Goal: Task Accomplishment & Management: Complete application form

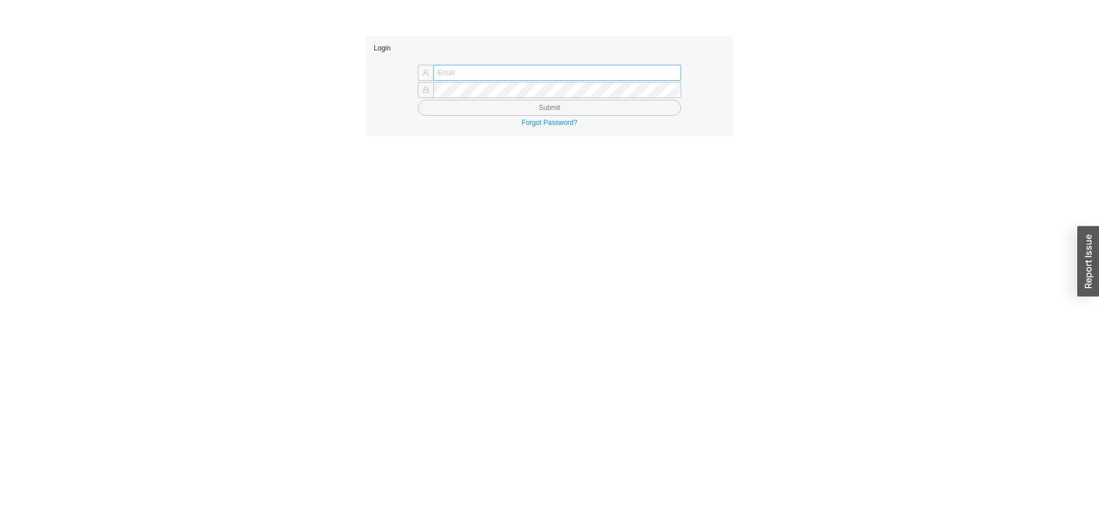
click at [472, 68] on input "text" at bounding box center [557, 73] width 248 height 16
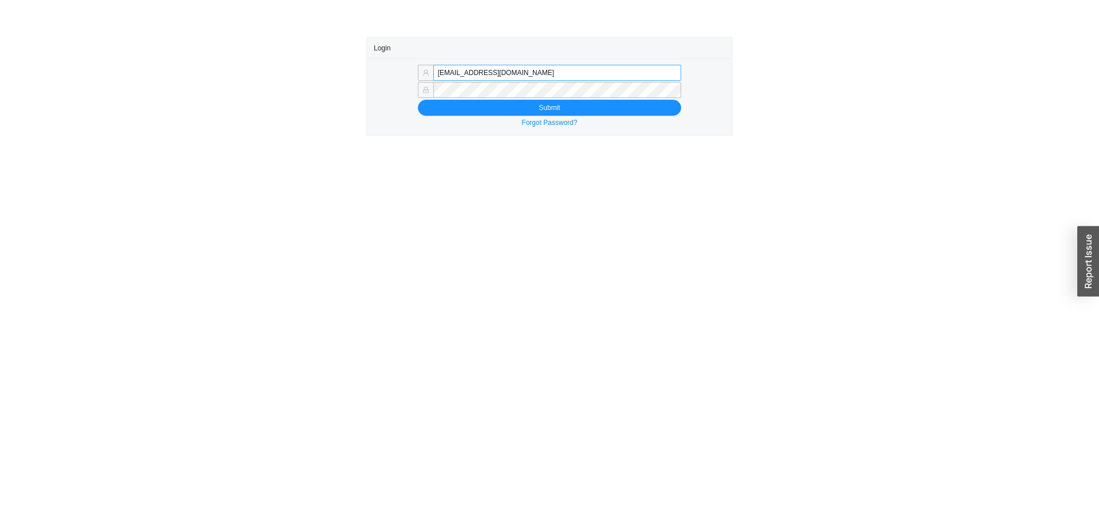
drag, startPoint x: 465, startPoint y: 74, endPoint x: 657, endPoint y: 75, distance: 191.8
click at [657, 75] on input "[EMAIL_ADDRESS][DOMAIN_NAME]" at bounding box center [557, 73] width 248 height 16
type input "[EMAIL_ADDRESS][DOMAIN_NAME]"
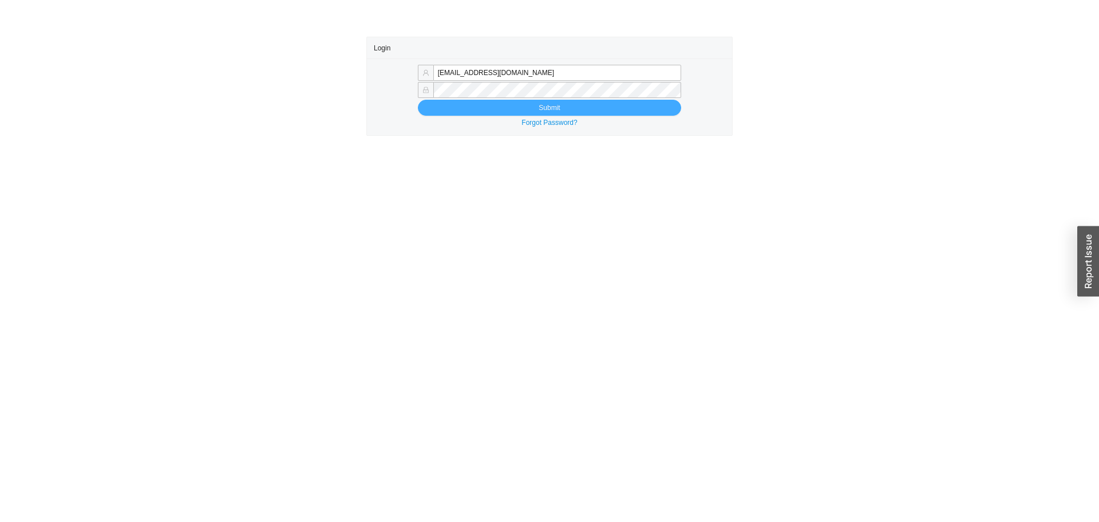
click at [508, 104] on button "Submit" at bounding box center [549, 108] width 263 height 16
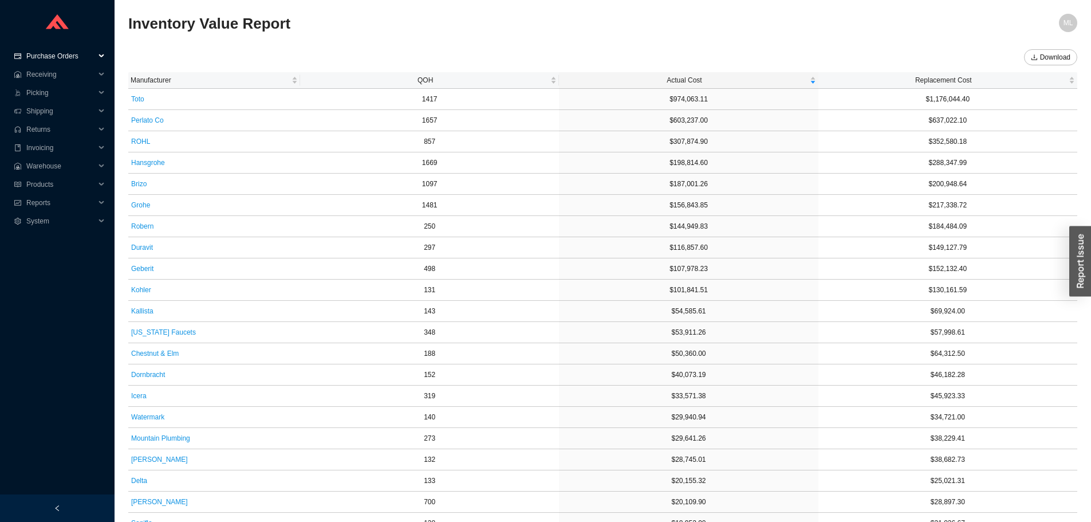
click at [48, 55] on span "Purchase Orders" at bounding box center [60, 56] width 69 height 18
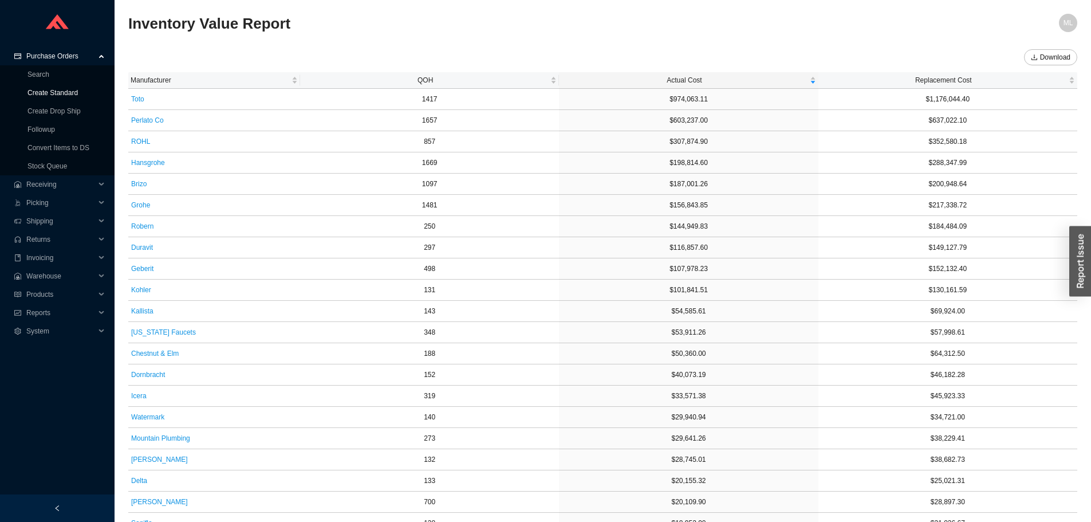
click at [52, 89] on link "Create Standard" at bounding box center [52, 93] width 50 height 8
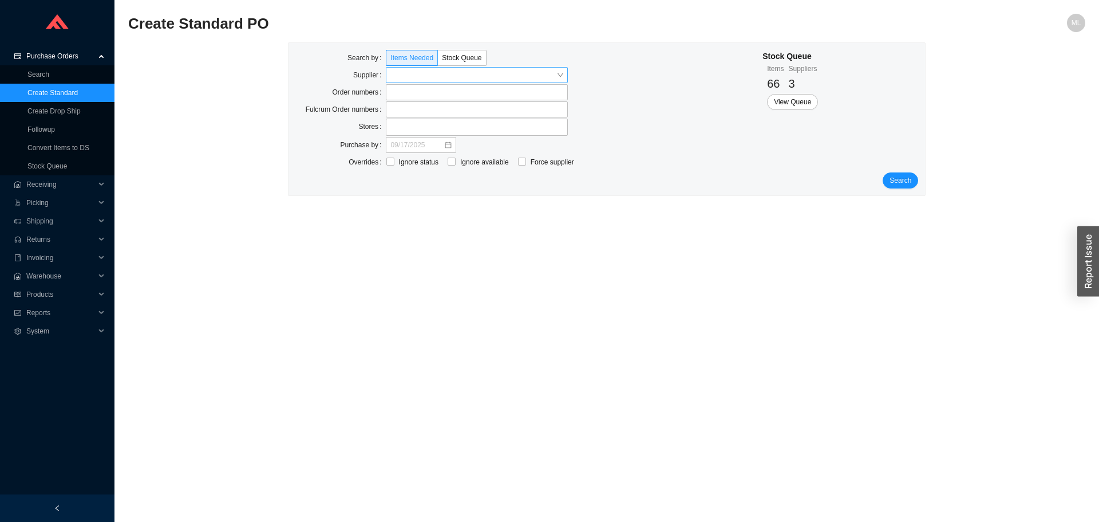
click at [398, 74] on input "search" at bounding box center [473, 75] width 166 height 15
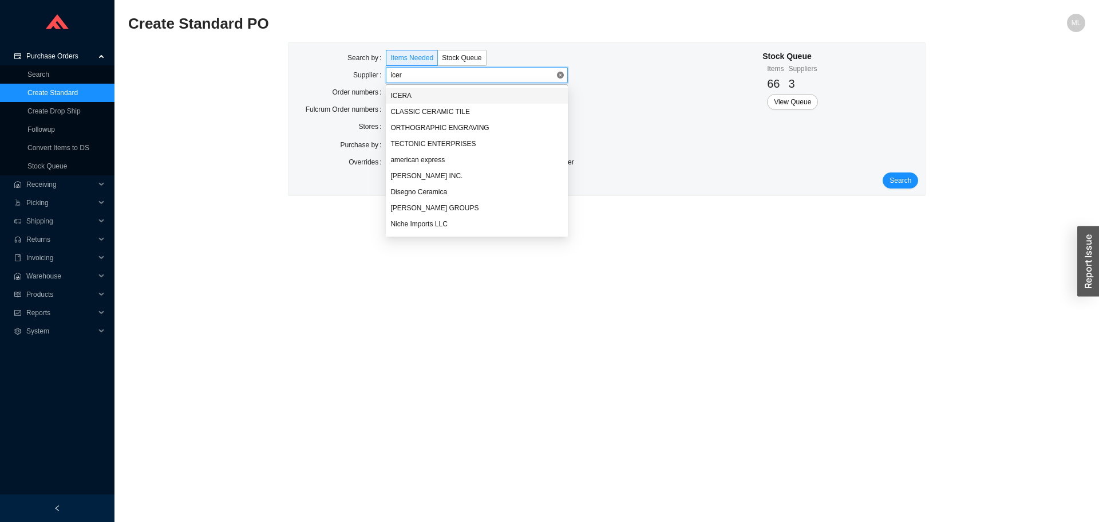
type input "icera"
click at [397, 92] on div "ICERA" at bounding box center [476, 95] width 173 height 10
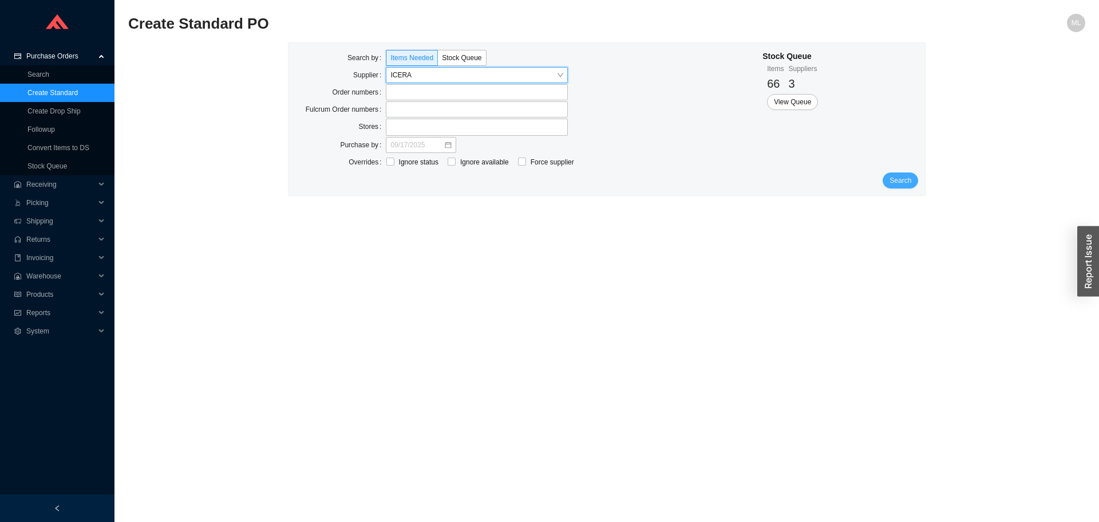
click at [895, 179] on span "Search" at bounding box center [901, 180] width 22 height 11
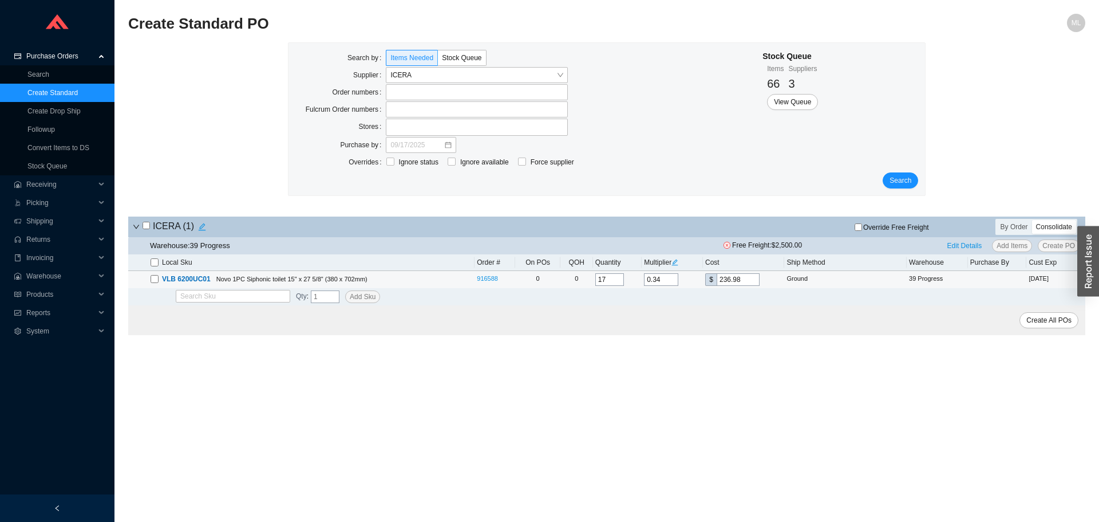
drag, startPoint x: 748, startPoint y: 279, endPoint x: 686, endPoint y: 282, distance: 62.5
click at [686, 282] on tr "VLB 6200UC01 Novo 1PC Siphonic toilet 15" x 27 5/8" (380 x 702mm) 916588 0 0 17…" at bounding box center [606, 279] width 957 height 17
type input "0.0014"
type input "1"
type input "0.023"
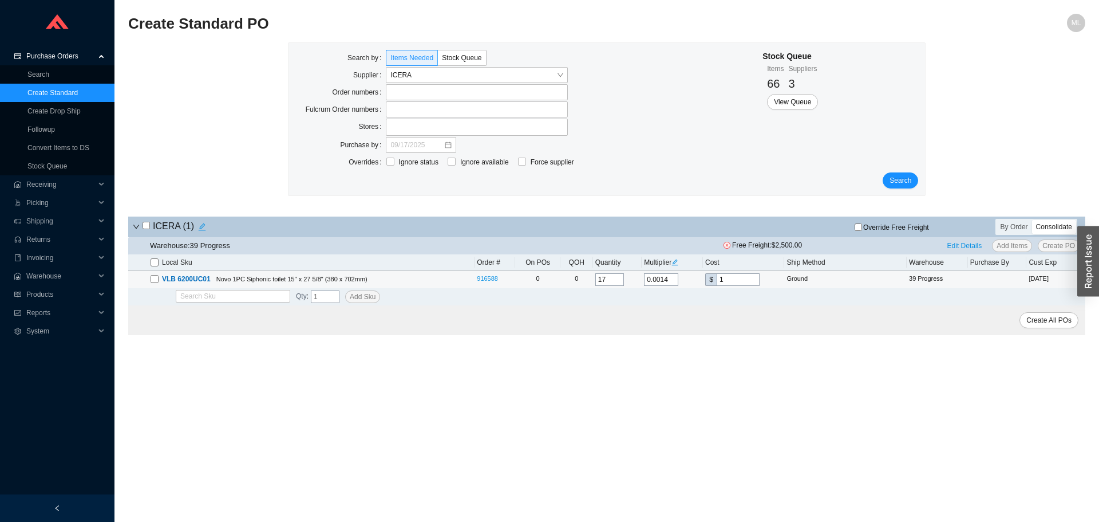
type input "16"
type input "0.2296"
type input "160"
click at [971, 244] on span "Edit Details" at bounding box center [965, 245] width 35 height 11
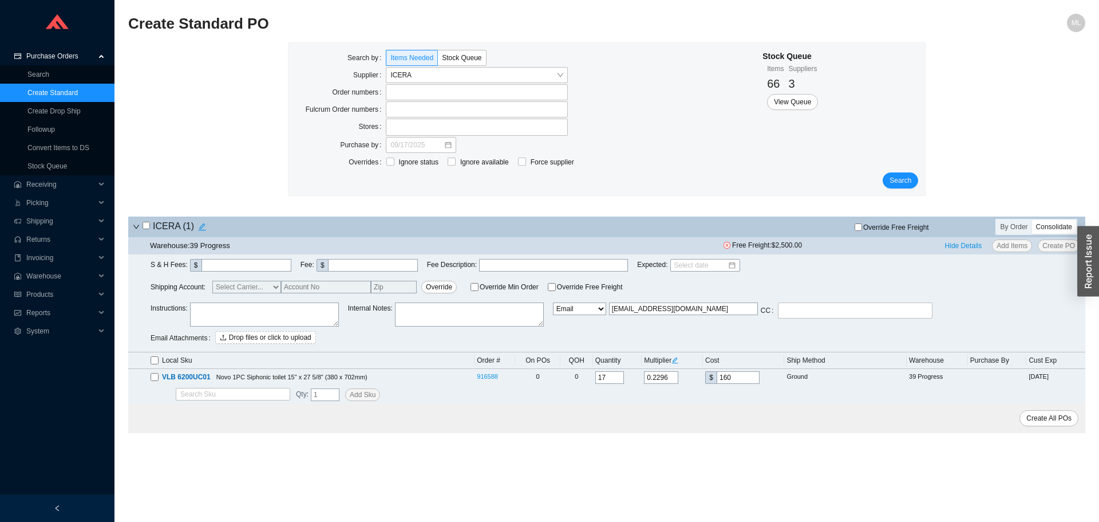
drag, startPoint x: 678, startPoint y: 309, endPoint x: 493, endPoint y: 309, distance: 185.5
click at [493, 309] on div "Instructions : Internal Notes : Email Email Buyer EDI Do Not Send sales@iceraus…" at bounding box center [618, 324] width 935 height 45
type input "mordy@qualitybath.com"
click at [155, 376] on input "checkbox" at bounding box center [155, 377] width 8 height 8
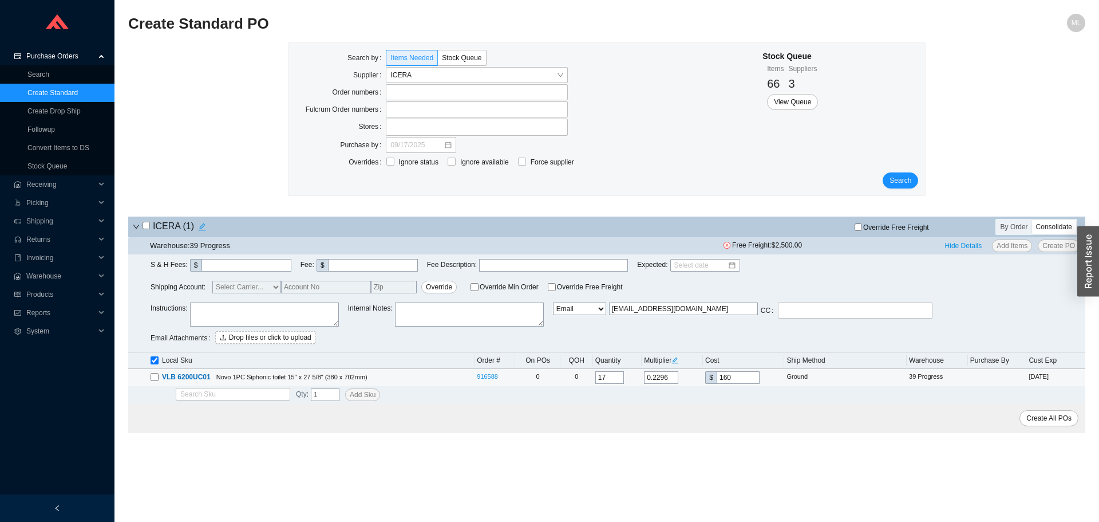
checkbox input "true"
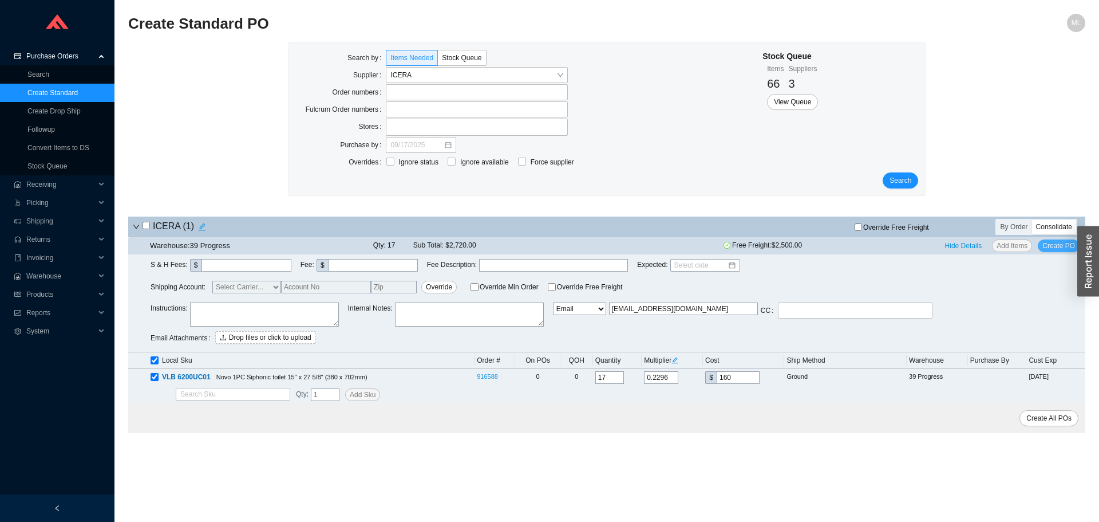
click at [1063, 242] on span "Create PO" at bounding box center [1059, 245] width 33 height 11
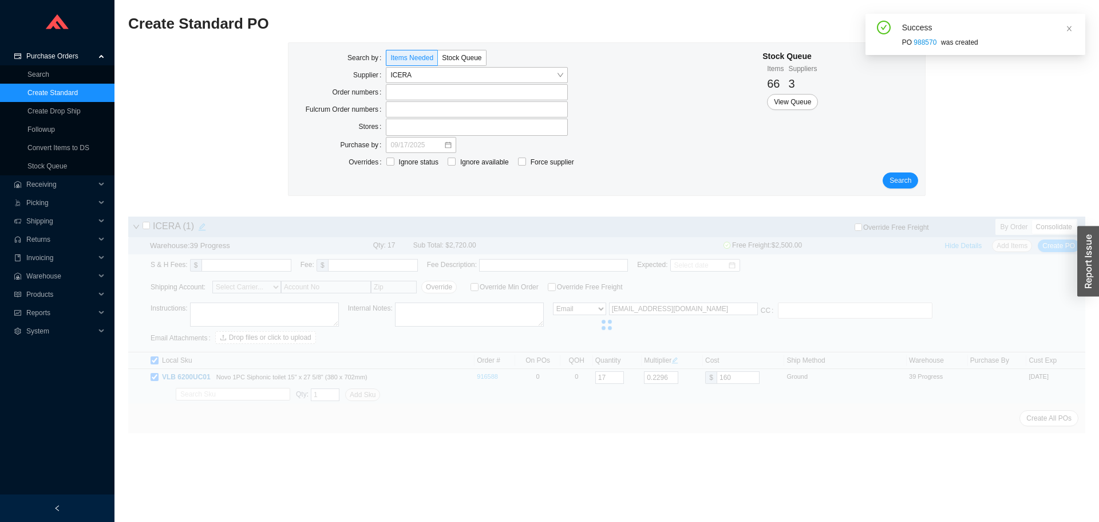
type input "[EMAIL_ADDRESS][DOMAIN_NAME]"
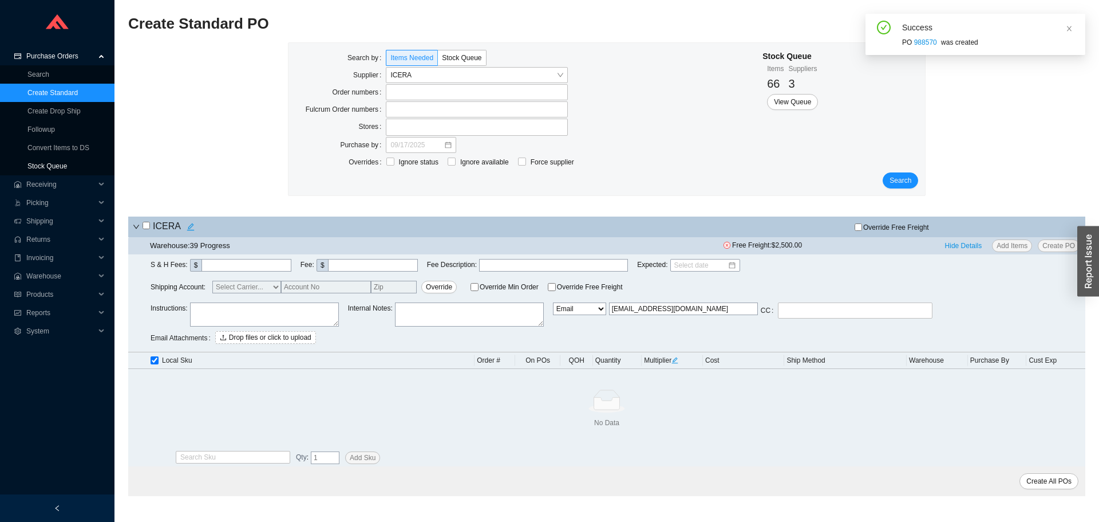
click at [42, 164] on link "Stock Queue" at bounding box center [47, 166] width 40 height 8
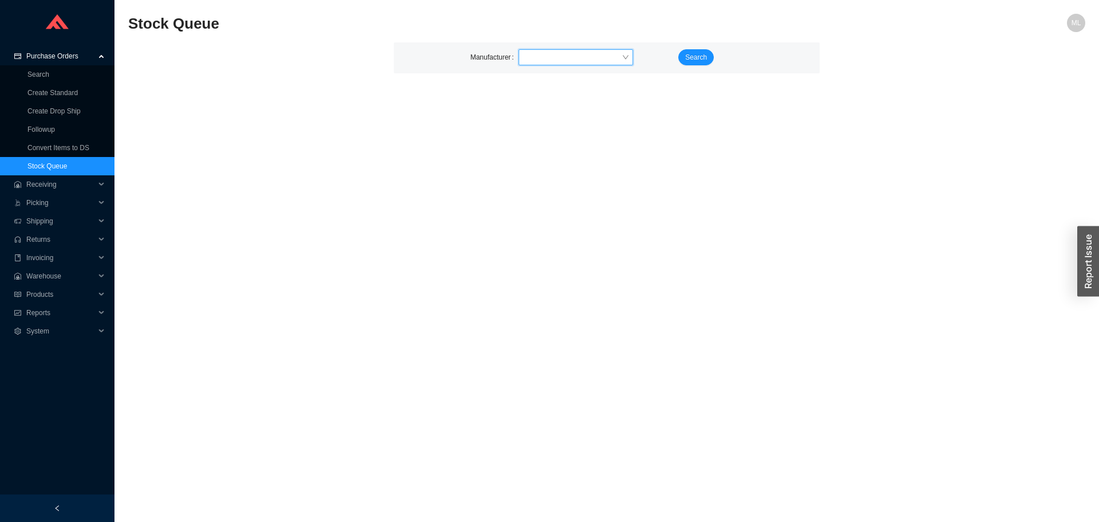
click at [547, 54] on input "search" at bounding box center [572, 57] width 98 height 15
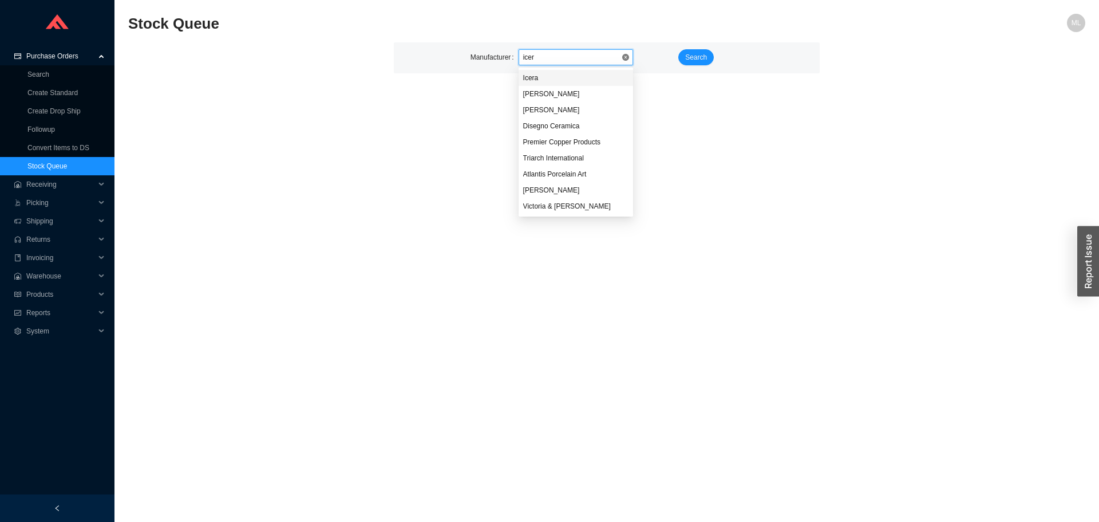
type input "icera"
click at [536, 76] on div "Icera" at bounding box center [575, 78] width 105 height 10
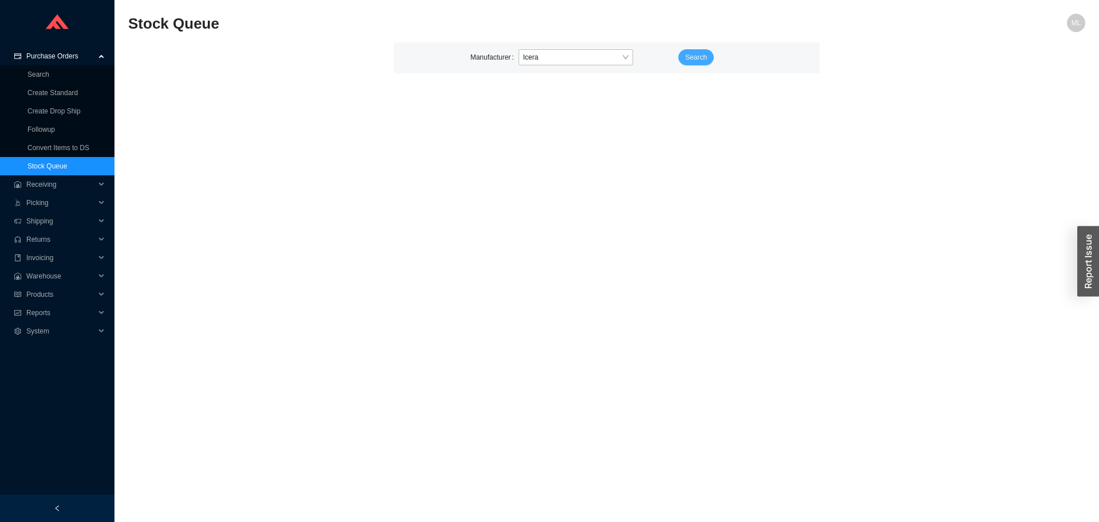
click at [694, 58] on span "Search" at bounding box center [696, 57] width 22 height 11
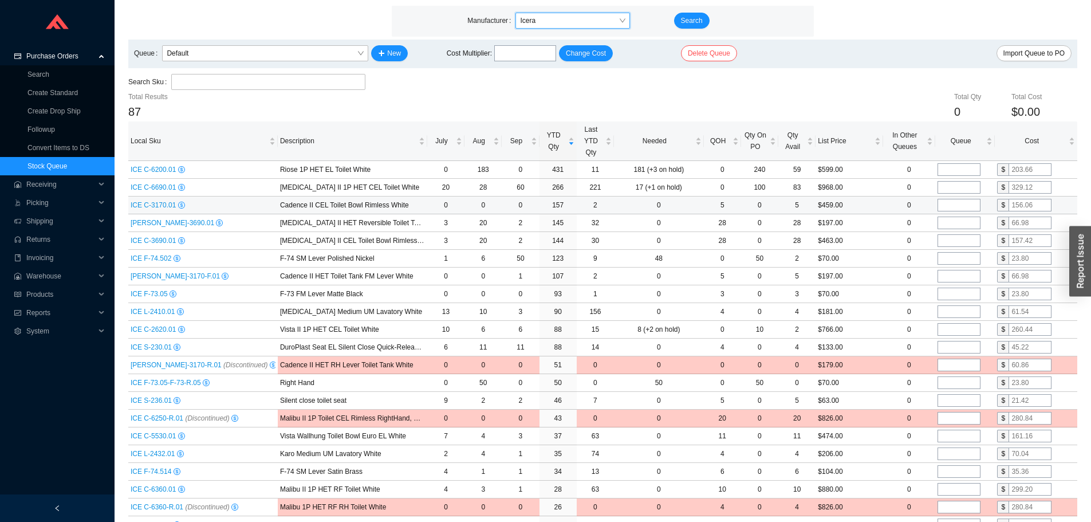
scroll to position [57, 0]
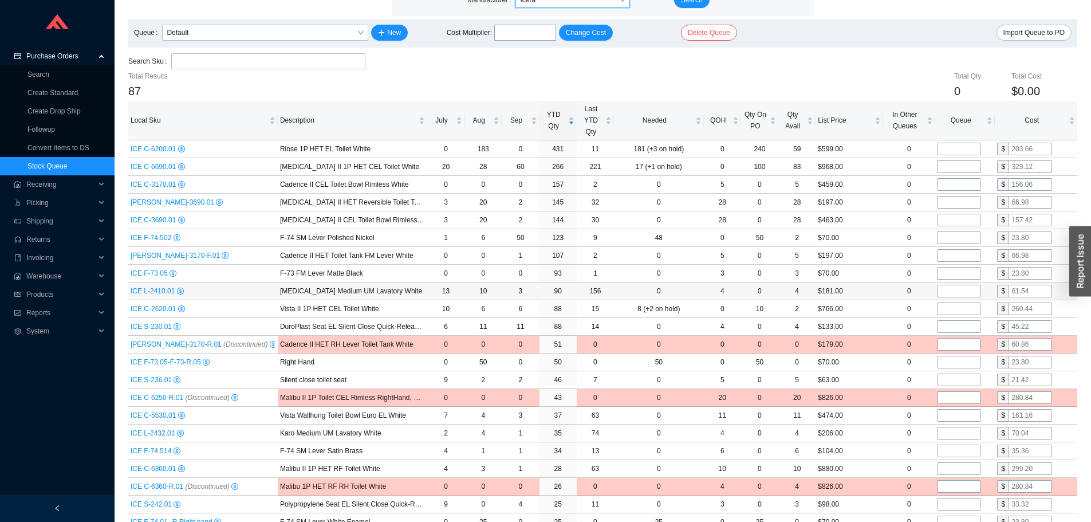
click at [958, 291] on input "tel" at bounding box center [958, 291] width 43 height 13
type input "30"
drag, startPoint x: 1035, startPoint y: 289, endPoint x: 989, endPoint y: 292, distance: 45.9
click at [989, 292] on tr "ICE L-2410.01 Muse Medium UM Lavatory White 13 10 3 90 156 0 4 0 4 $181.00 0 30…" at bounding box center [602, 291] width 949 height 18
type input "50.68"
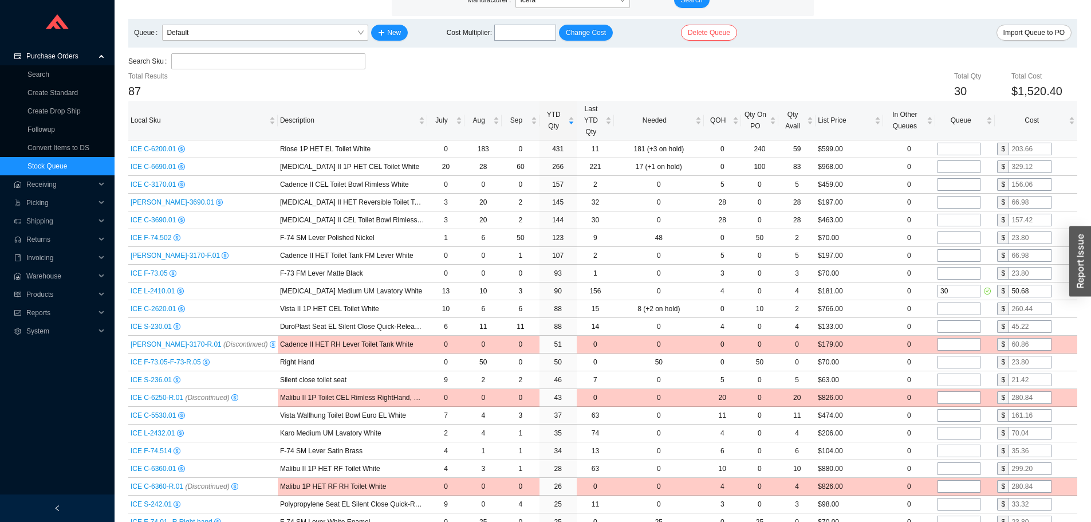
click at [883, 67] on div "Search Sku" at bounding box center [602, 61] width 949 height 17
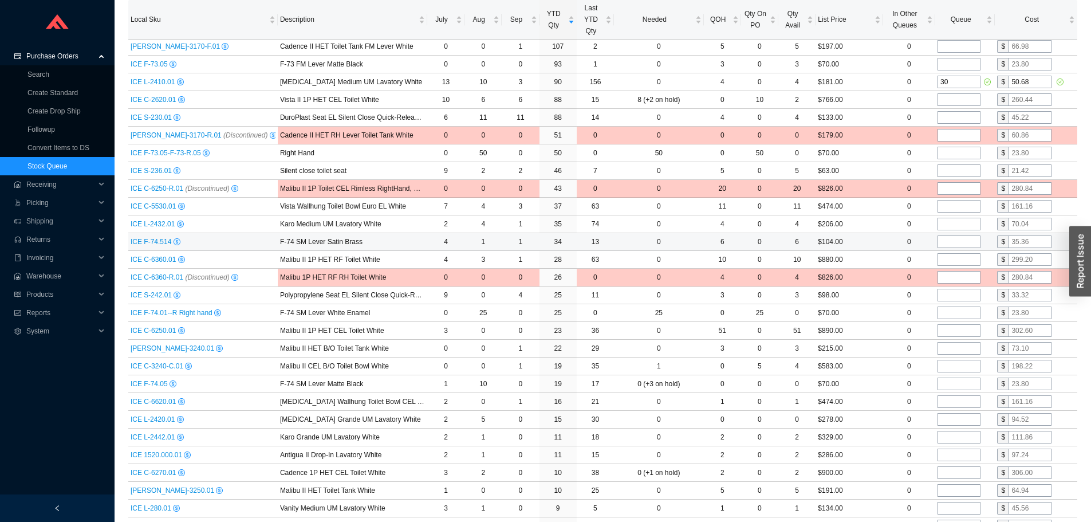
scroll to position [286, 0]
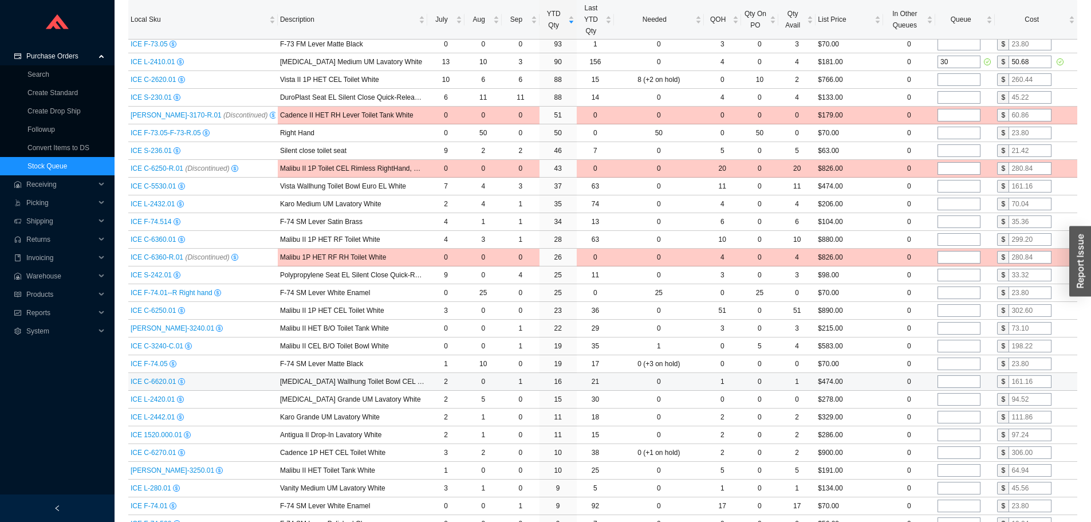
click at [959, 384] on input "tel" at bounding box center [958, 381] width 43 height 13
type input "2"
click at [876, 381] on td "$474.00" at bounding box center [848, 382] width 67 height 18
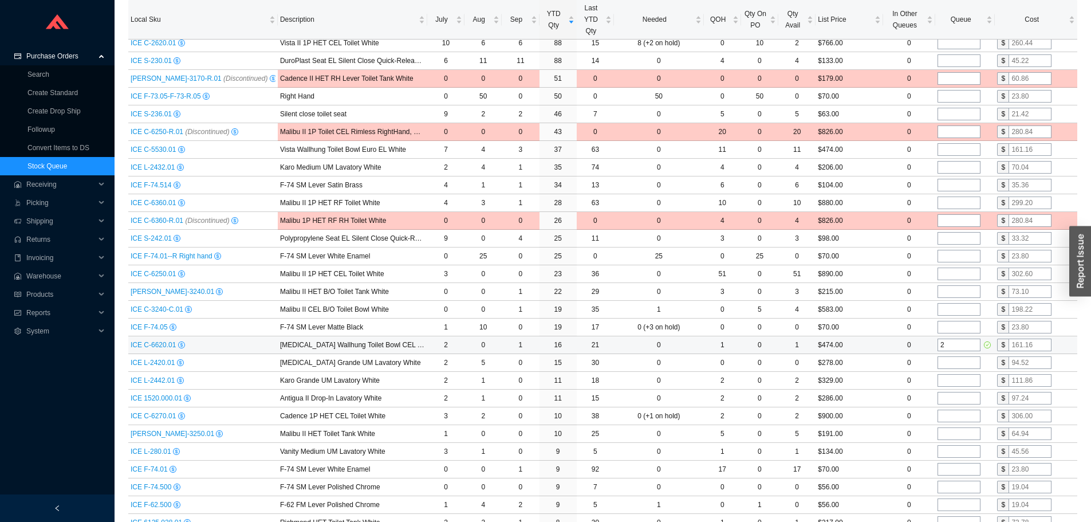
scroll to position [344, 0]
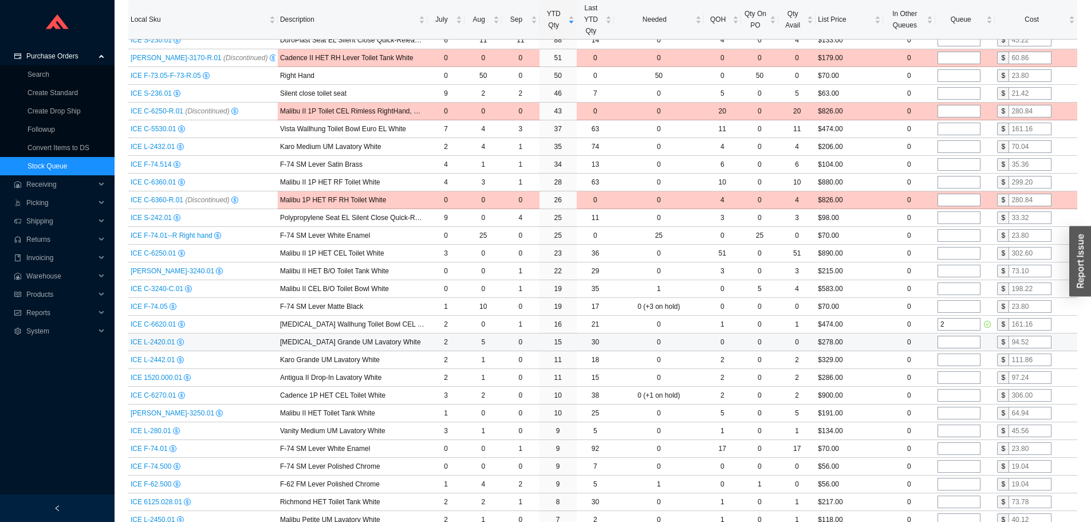
click at [965, 344] on input "tel" at bounding box center [958, 342] width 43 height 13
type input "2"
click at [880, 343] on td "$278.00" at bounding box center [848, 342] width 67 height 18
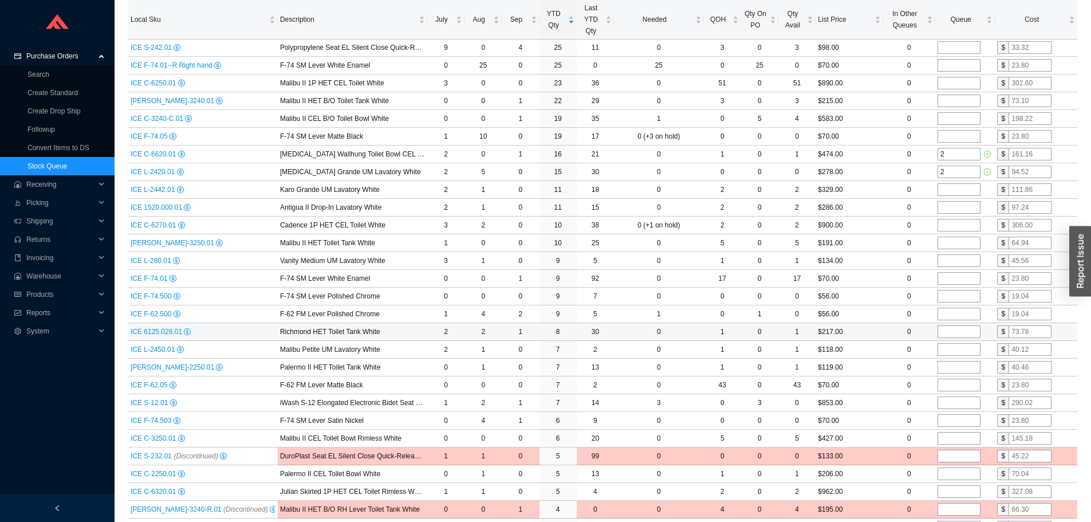
scroll to position [515, 0]
click at [959, 403] on input "tel" at bounding box center [958, 400] width 43 height 13
type input "1"
click at [876, 399] on td "$853.00" at bounding box center [848, 401] width 67 height 18
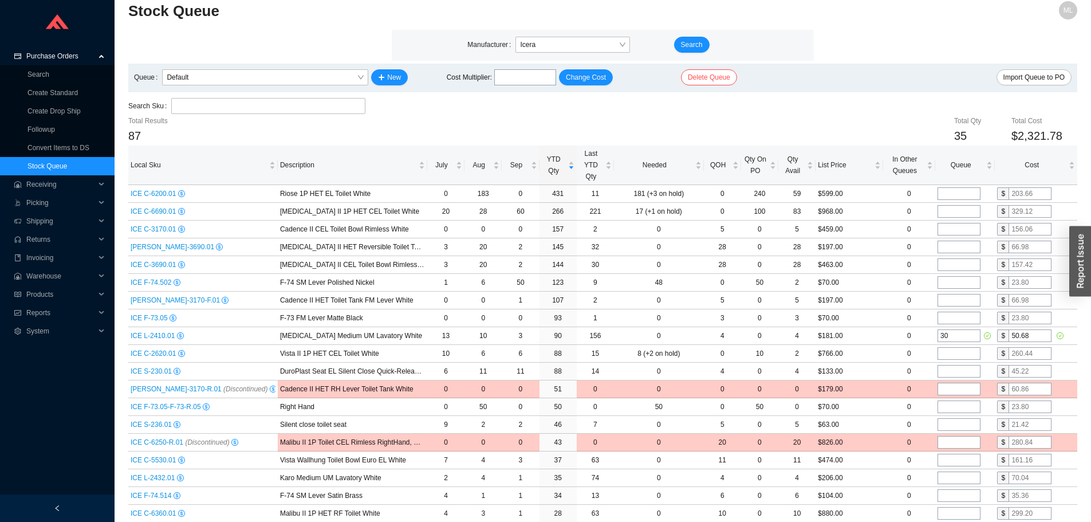
scroll to position [0, 0]
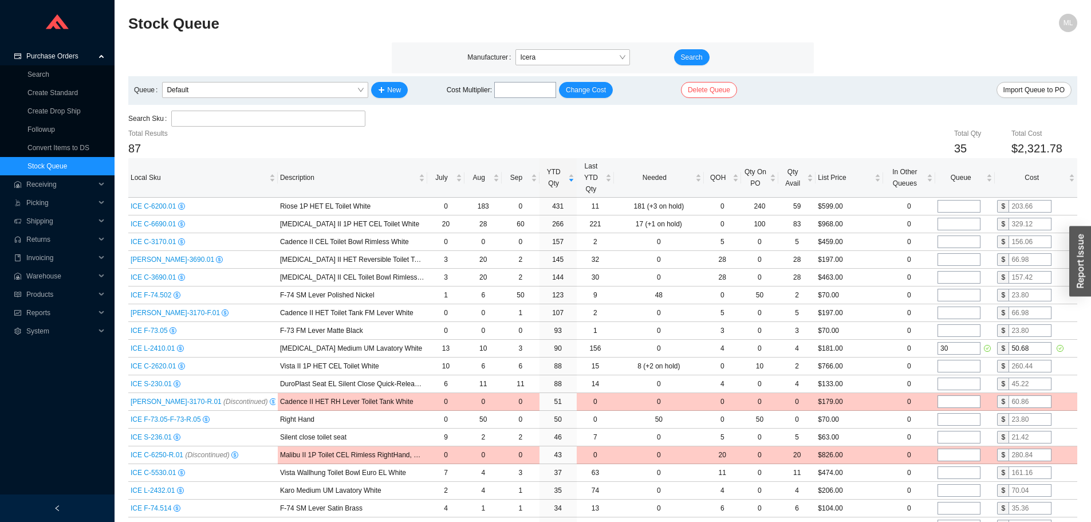
click at [836, 125] on div "Search Sku" at bounding box center [602, 119] width 949 height 17
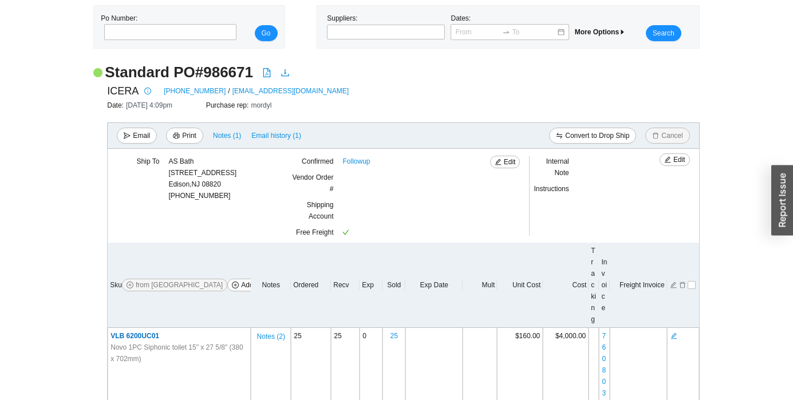
scroll to position [57, 0]
